Goal: Find specific page/section: Find specific page/section

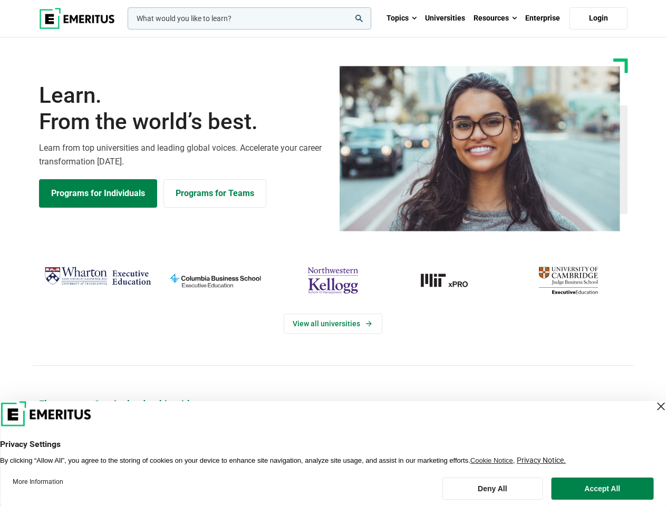
click at [333, 253] on div "View all universities" at bounding box center [333, 314] width 679 height 166
click at [249, 18] on input "woocommerce-product-search-field-0" at bounding box center [250, 18] width 244 height 22
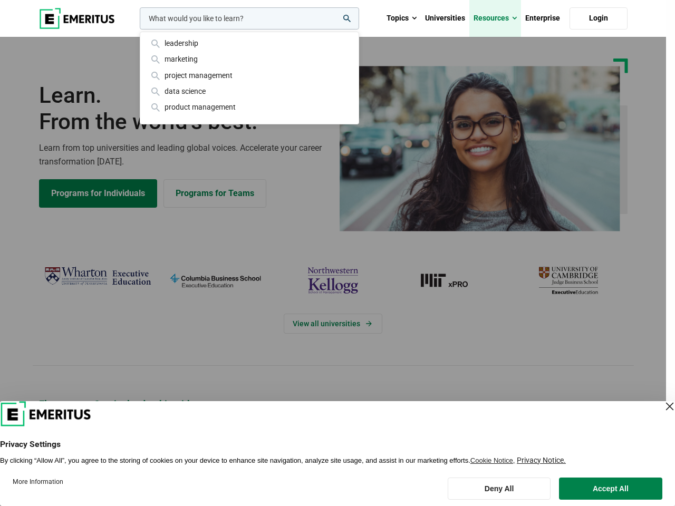
click at [495, 18] on link "Resources" at bounding box center [495, 18] width 52 height 37
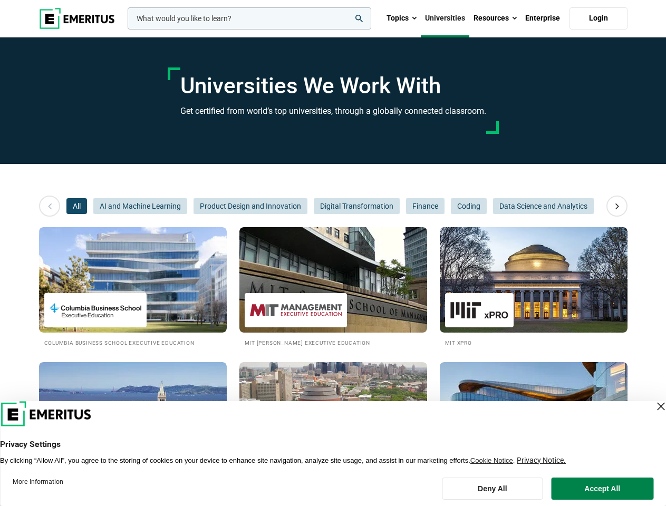
click at [249, 18] on input "woocommerce-product-search-field-0" at bounding box center [250, 18] width 244 height 22
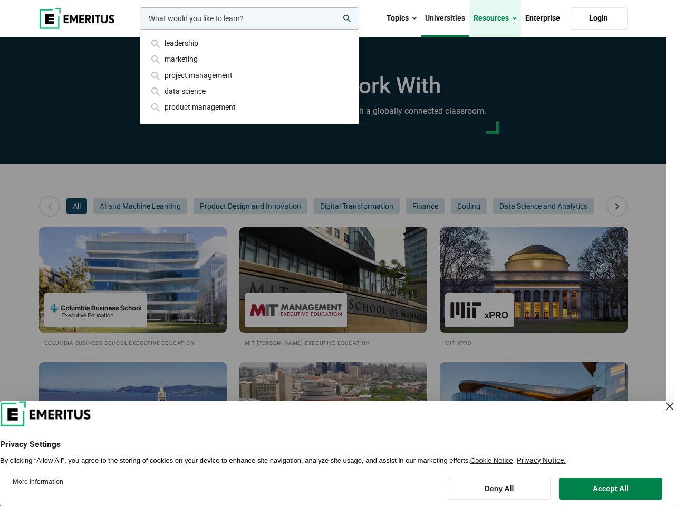
click at [495, 18] on link "Resources" at bounding box center [495, 18] width 52 height 37
